Goal: Task Accomplishment & Management: Manage account settings

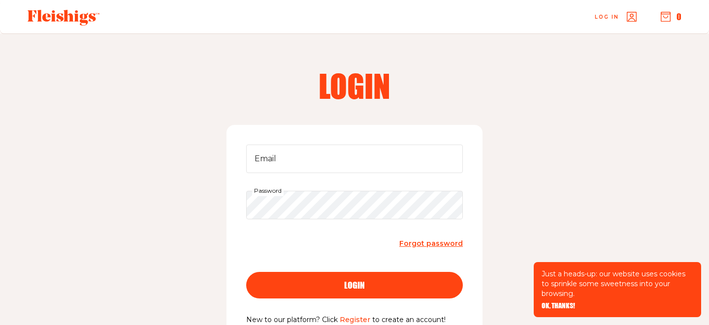
click at [439, 245] on span "Forgot password" at bounding box center [430, 243] width 63 height 9
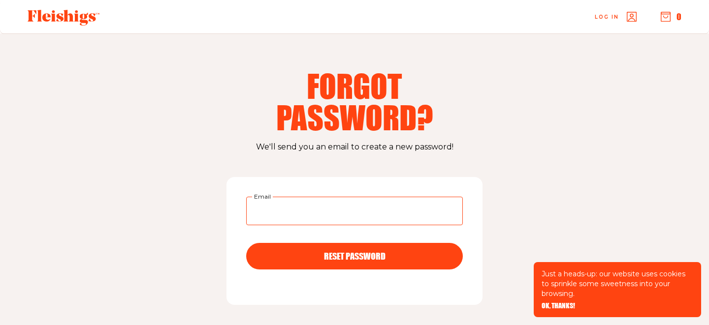
click at [268, 208] on input "Email" at bounding box center [354, 211] width 217 height 29
type input "[EMAIL_ADDRESS][DOMAIN_NAME]"
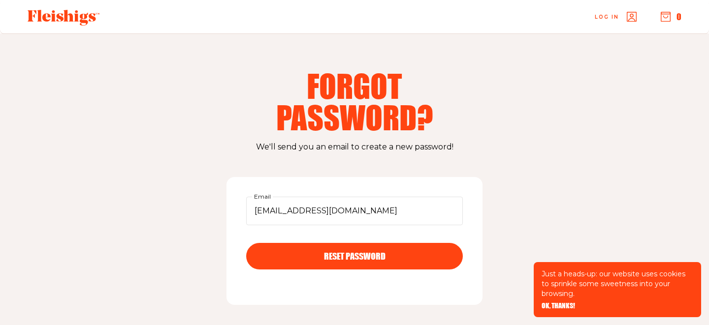
click at [333, 252] on span "RESET PASSWORD" at bounding box center [355, 247] width 62 height 9
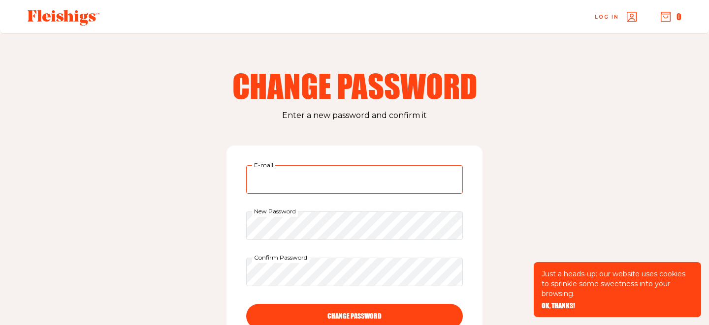
click at [388, 173] on input "E-mail" at bounding box center [354, 179] width 217 height 29
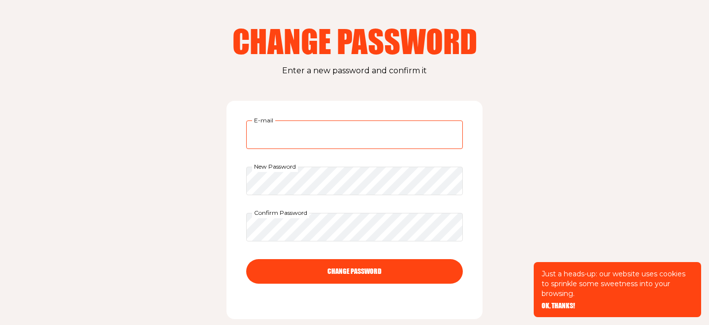
scroll to position [55, 0]
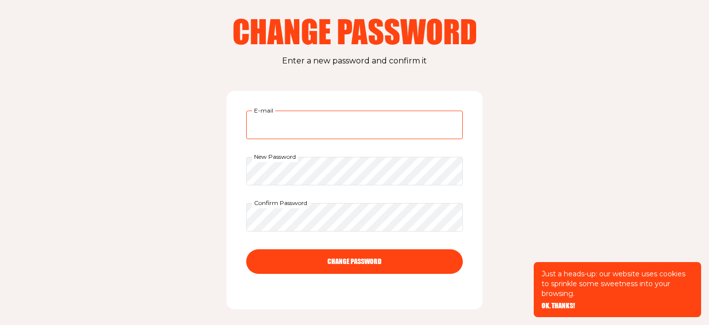
click at [349, 127] on input "E-mail" at bounding box center [354, 125] width 217 height 29
type input "[EMAIL_ADDRESS][DOMAIN_NAME]"
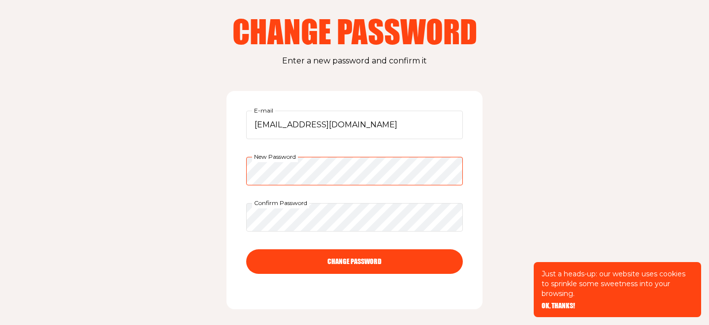
click at [141, 169] on div "Change Password Enter a new password and confirm it [EMAIL_ADDRESS][DOMAIN_NAME…" at bounding box center [354, 168] width 709 height 378
click at [263, 234] on form "[EMAIL_ADDRESS][DOMAIN_NAME] E-mail New Password Confirm Password CHANGE PASSWO…" at bounding box center [354, 200] width 217 height 179
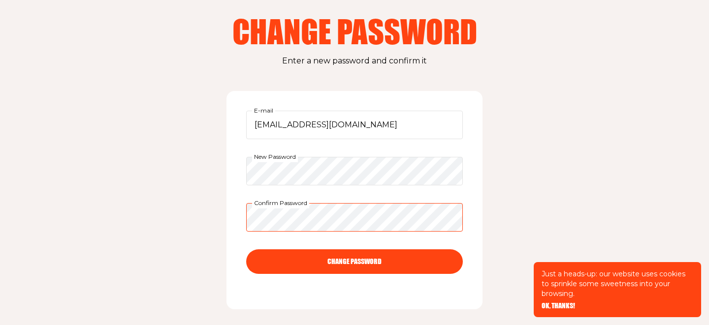
click at [246, 250] on button "CHANGE PASSWORD" at bounding box center [354, 262] width 217 height 25
